Goal: Find specific page/section: Find specific page/section

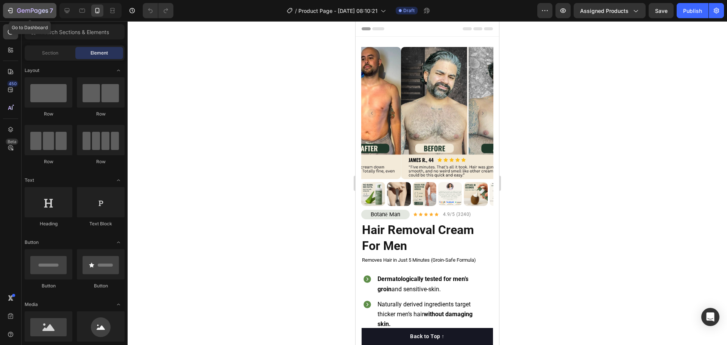
click at [18, 7] on div "7" at bounding box center [35, 10] width 36 height 9
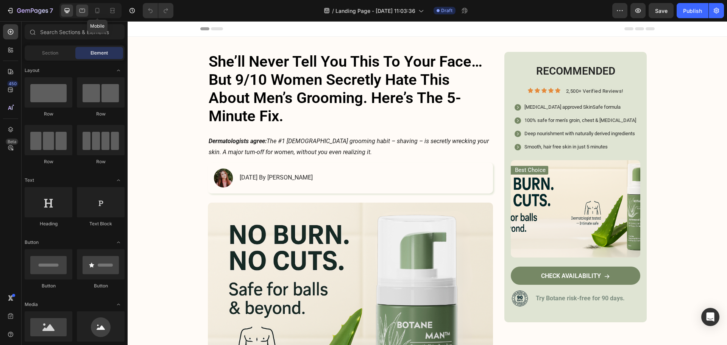
click at [94, 11] on icon at bounding box center [98, 11] width 8 height 8
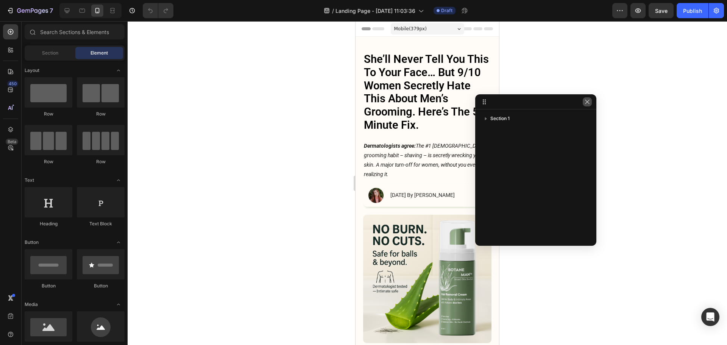
click at [588, 103] on icon "button" at bounding box center [587, 102] width 6 height 6
